Goal: Find specific page/section: Find specific page/section

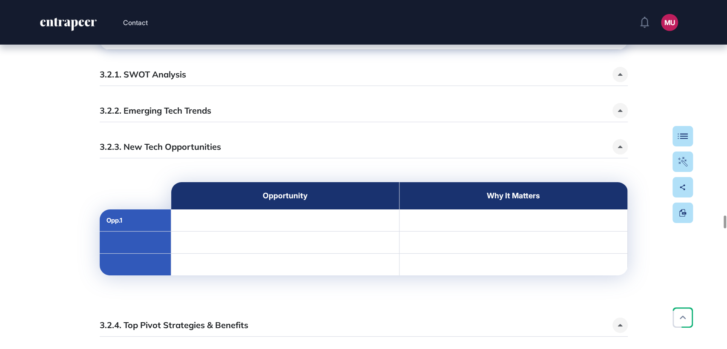
scroll to position [5992, 0]
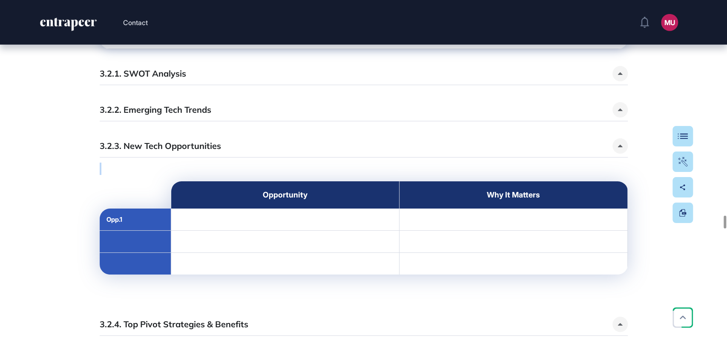
drag, startPoint x: 724, startPoint y: 219, endPoint x: 724, endPoint y: 247, distance: 28.1
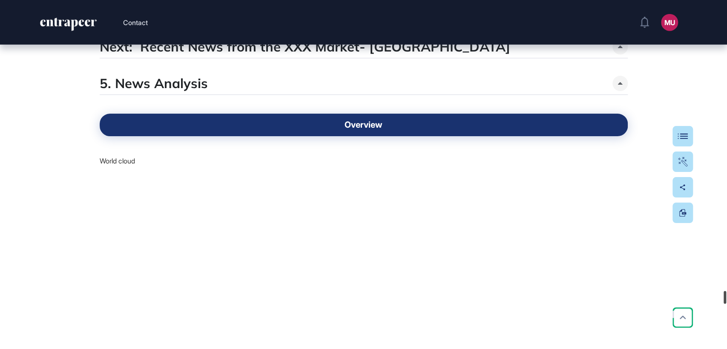
drag, startPoint x: 726, startPoint y: 226, endPoint x: 726, endPoint y: 301, distance: 75.4
click at [726, 301] on div at bounding box center [724, 297] width 3 height 13
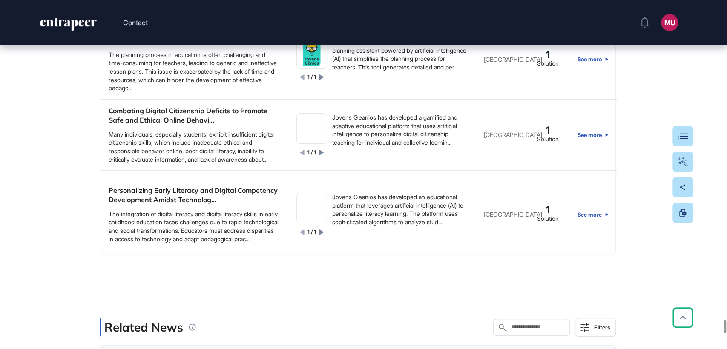
scroll to position [1965, 0]
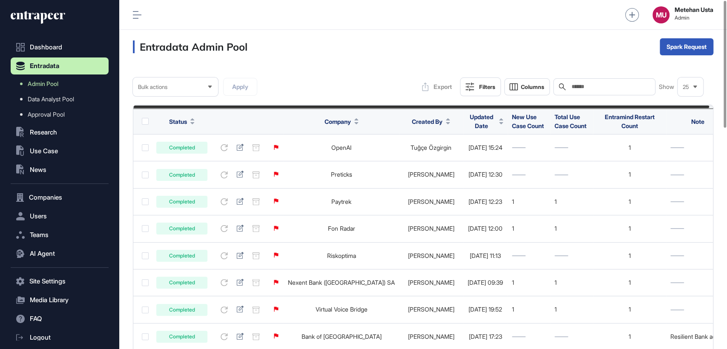
click at [593, 88] on input "text" at bounding box center [610, 86] width 79 height 7
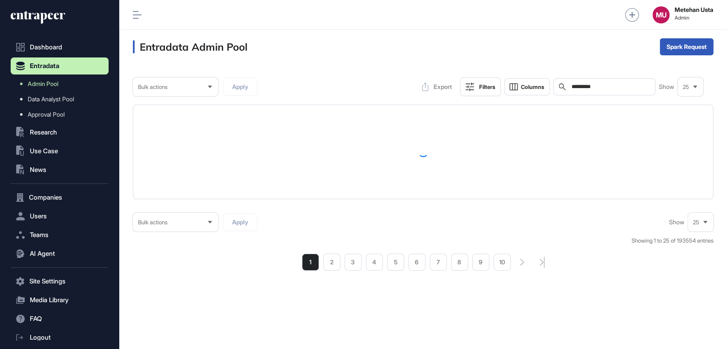
type input "**********"
